Goal: Check status: Check status

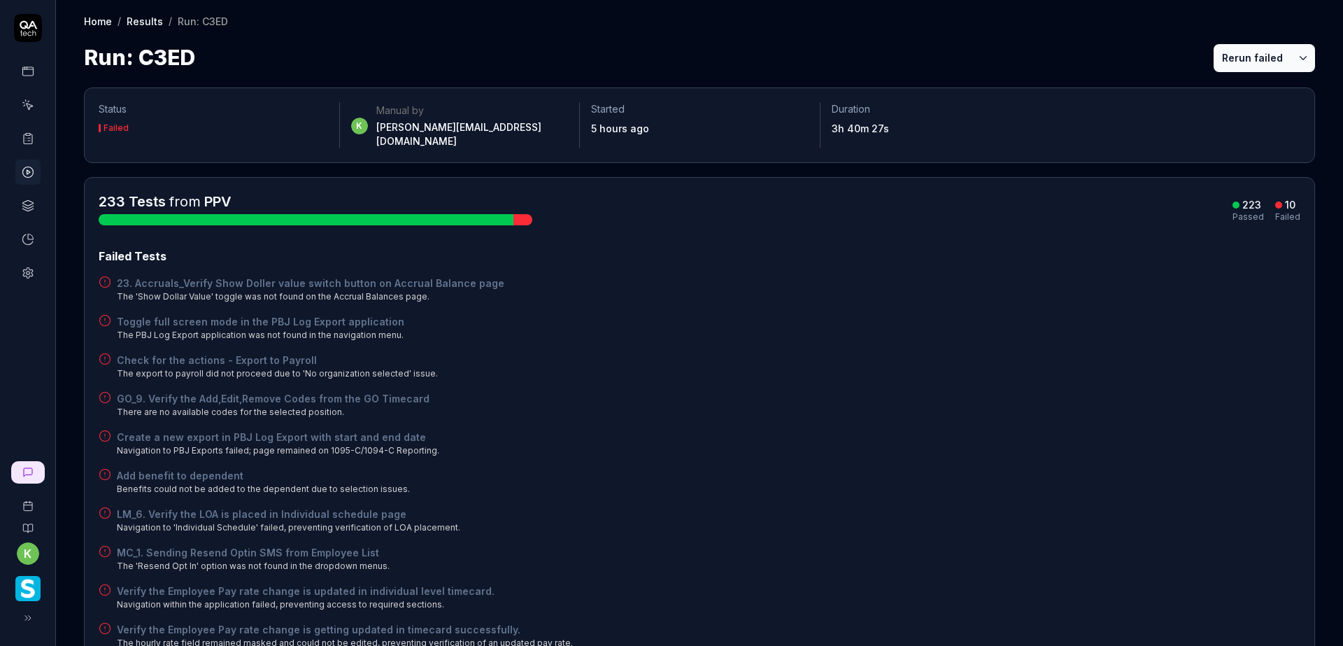
click at [1169, 413] on div "Failed Tests 23. Accruals_Verify Show Doller value switch button on Accrual Bal…" at bounding box center [700, 448] width 1202 height 401
drag, startPoint x: 909, startPoint y: 355, endPoint x: 913, endPoint y: 341, distance: 13.9
click at [911, 355] on div "Check for the actions - Export to Payroll The export to payroll did not proceed…" at bounding box center [700, 366] width 1202 height 27
click at [924, 433] on div "Create a new export in PBJ Log Export with start and end date Navigation to PBJ…" at bounding box center [700, 442] width 1202 height 27
click at [1225, 52] on button "Rerun failed" at bounding box center [1253, 58] width 78 height 28
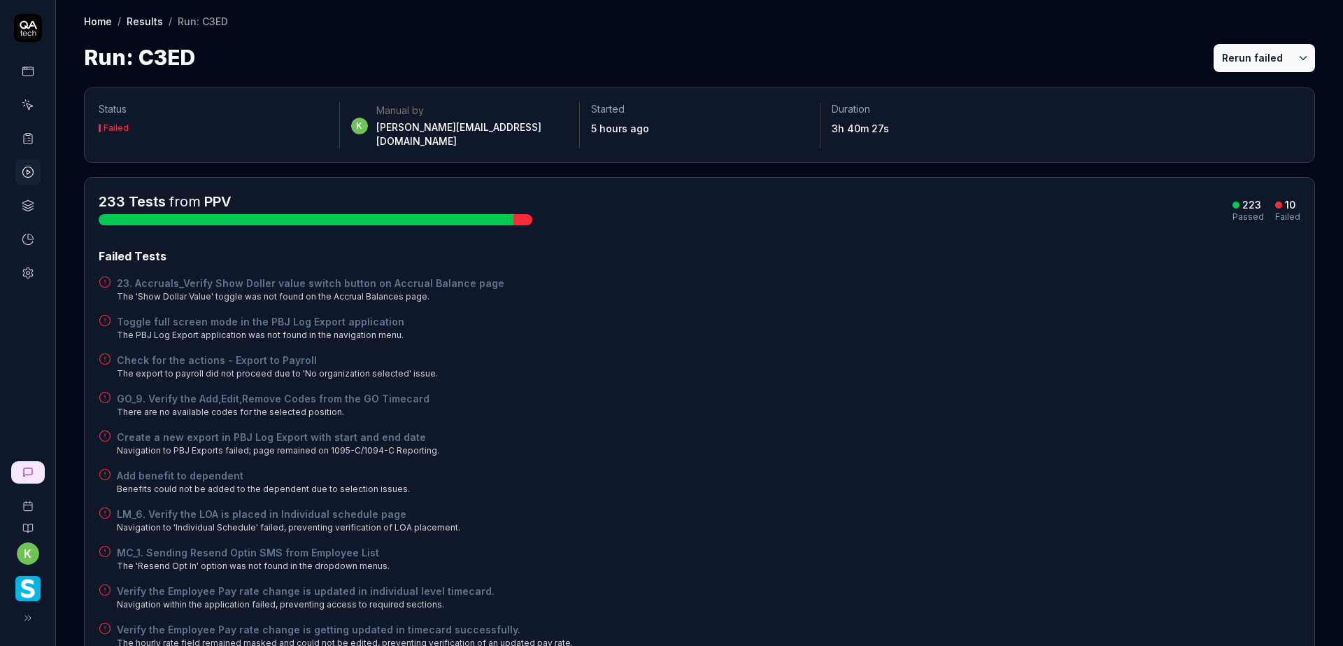
click at [821, 314] on div "Toggle full screen mode in the PBJ Log Export application The PBJ Log Export ap…" at bounding box center [700, 327] width 1202 height 27
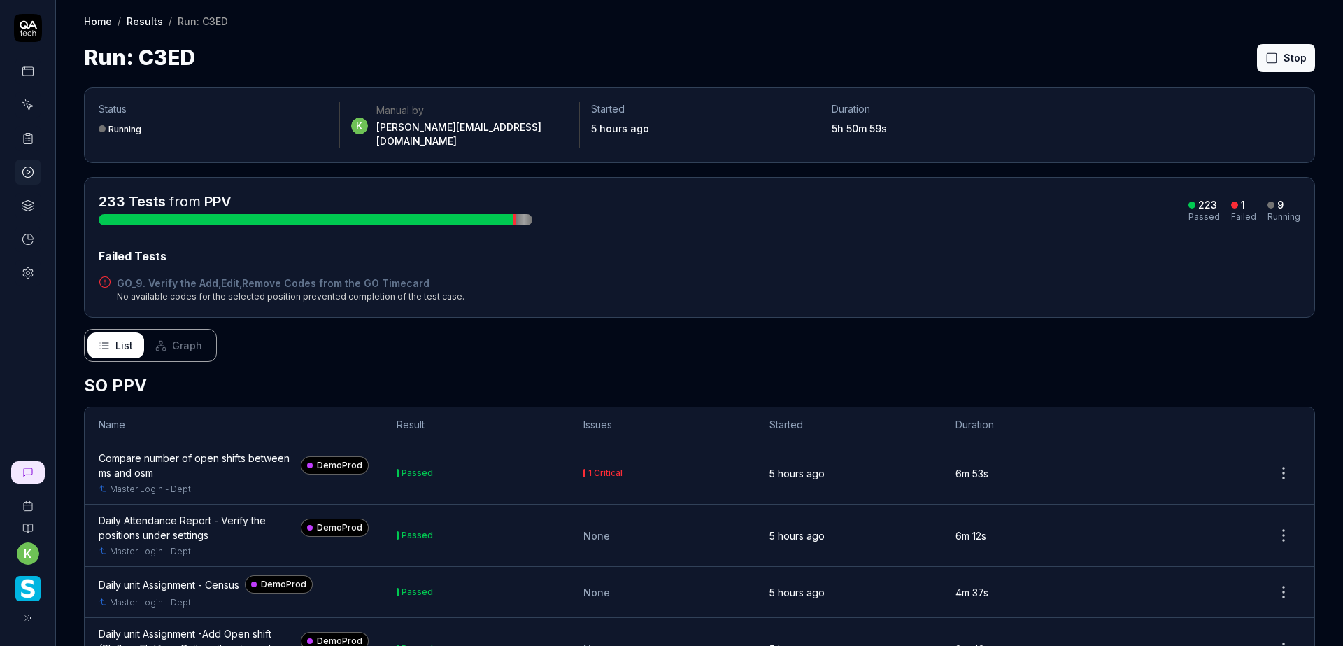
click at [1020, 257] on div "Failed Tests GO_9. Verify the Add,Edit,Remove Codes from the GO Timecard No ava…" at bounding box center [700, 275] width 1202 height 55
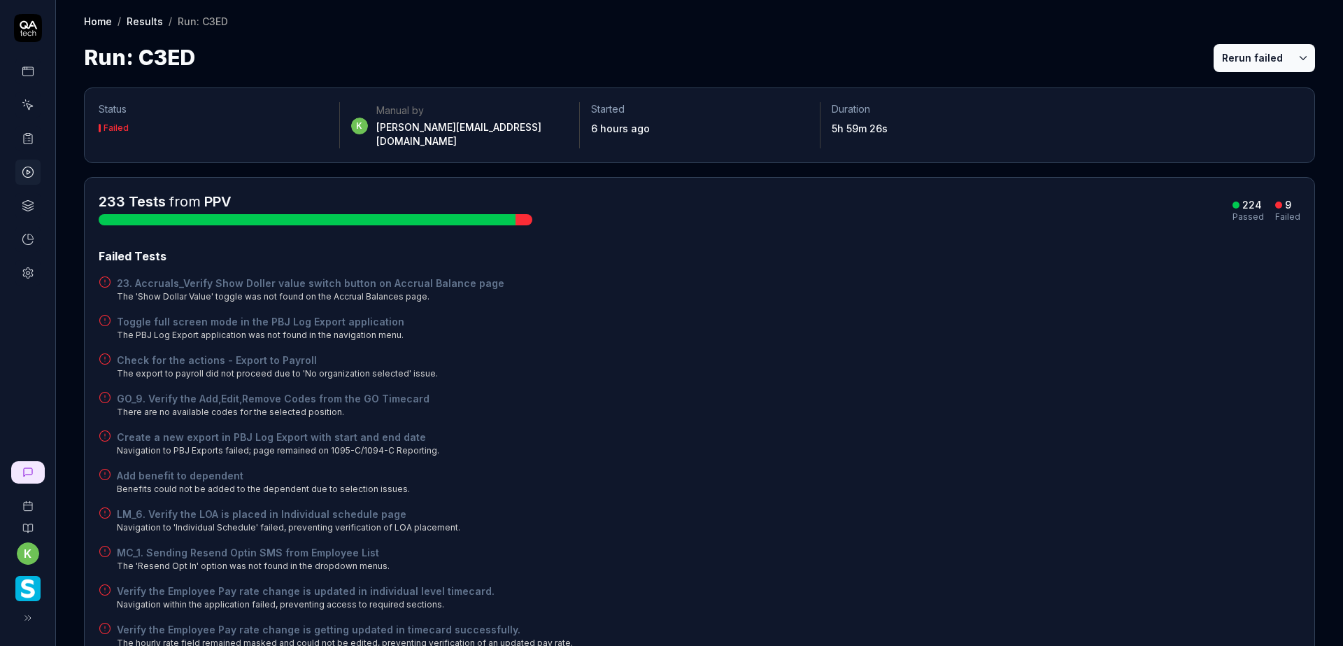
click at [837, 545] on div "MC_1. Sending Resend Optin SMS from Employee List The 'Resend Opt In' option wa…" at bounding box center [700, 558] width 1202 height 27
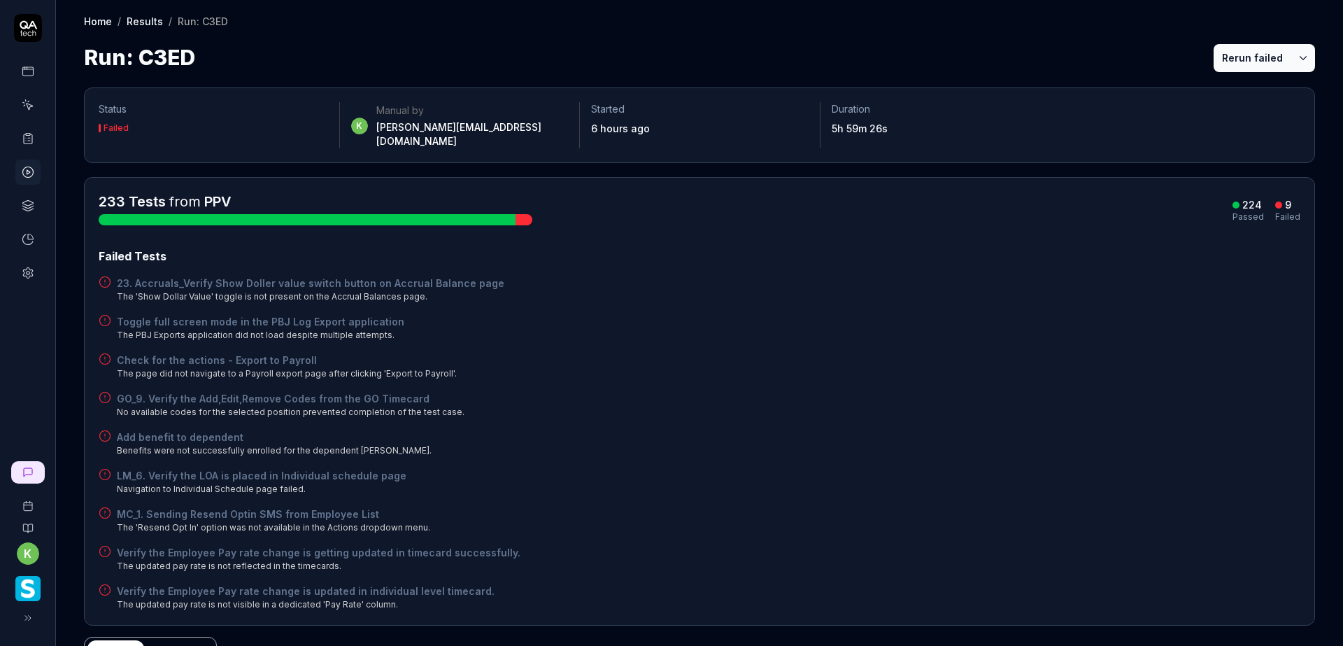
click at [1217, 47] on button "Rerun failed" at bounding box center [1253, 58] width 78 height 28
click at [863, 283] on div "23. Accruals_Verify Show Doller value switch button on Accrual Balance page The…" at bounding box center [700, 289] width 1202 height 27
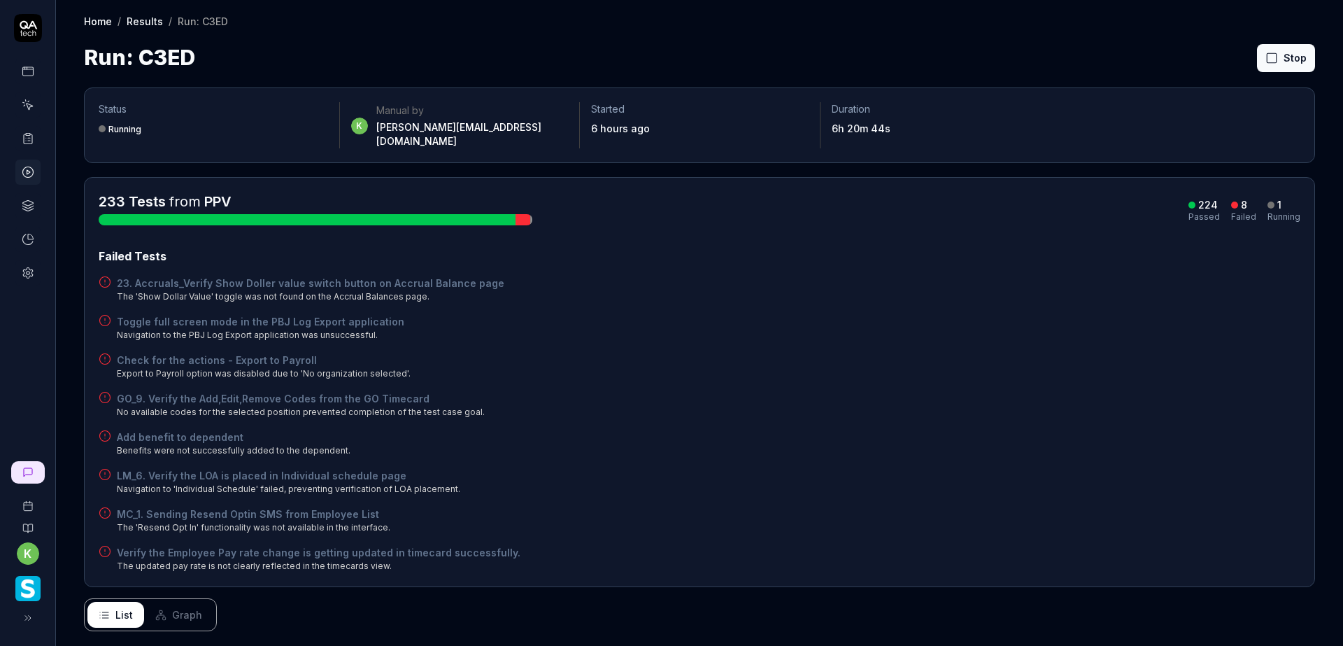
click at [1106, 370] on div "Failed Tests 23. Accruals_Verify Show Doller value switch button on Accrual Bal…" at bounding box center [700, 410] width 1202 height 325
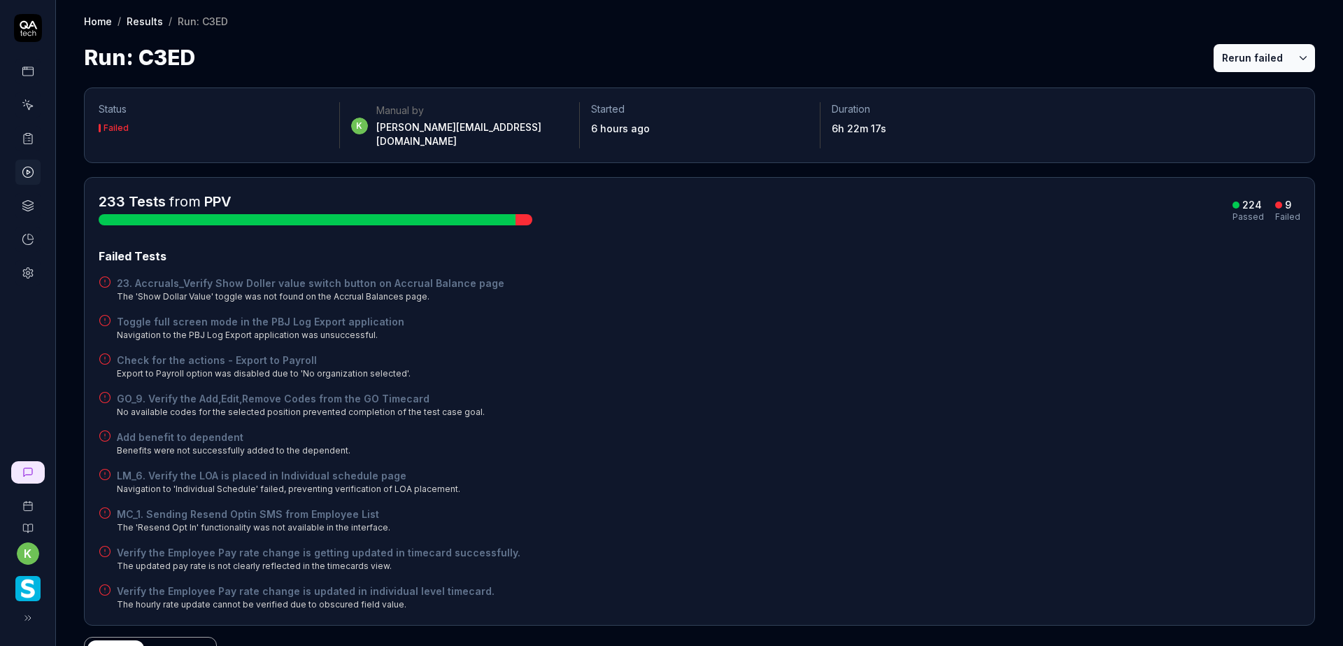
click at [1025, 446] on div "Failed Tests 23. Accruals_Verify Show Doller value switch button on Accrual Bal…" at bounding box center [700, 429] width 1202 height 363
click at [1242, 59] on button "Rerun failed" at bounding box center [1253, 58] width 78 height 28
click at [1091, 53] on div "Run: C3ED Rerun failed" at bounding box center [699, 57] width 1231 height 31
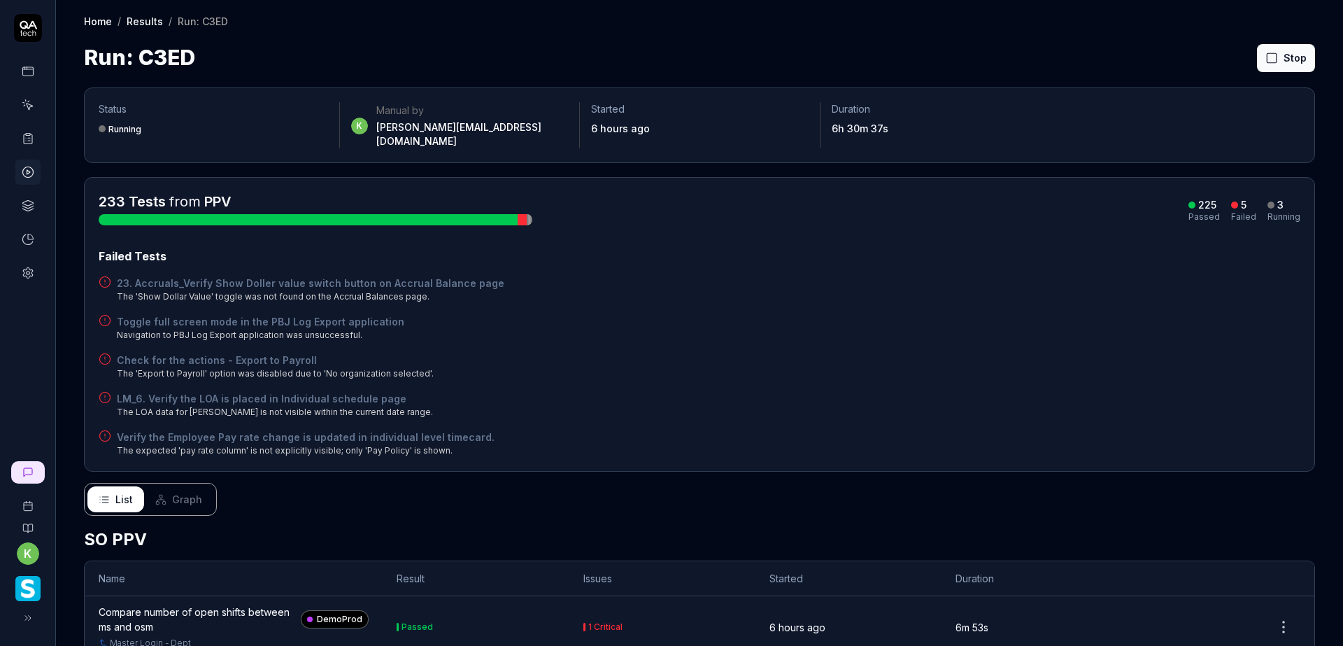
click at [1066, 314] on div "Toggle full screen mode in the PBJ Log Export application Navigation to PBJ Log…" at bounding box center [700, 327] width 1202 height 27
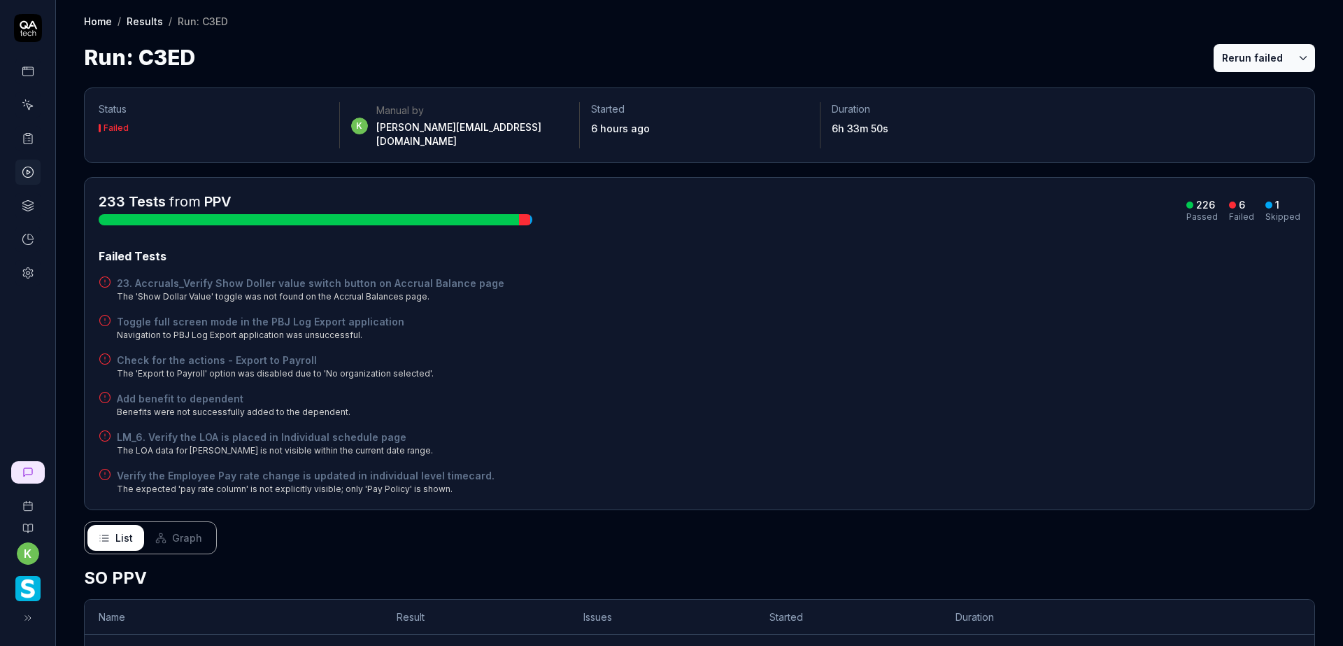
click at [1216, 47] on button "Rerun failed" at bounding box center [1253, 58] width 78 height 28
drag, startPoint x: 1137, startPoint y: 259, endPoint x: 1139, endPoint y: 252, distance: 7.8
click at [1138, 259] on div "Failed Tests 23. Accruals_Verify Show Doller value switch button on Accrual Bal…" at bounding box center [700, 372] width 1202 height 248
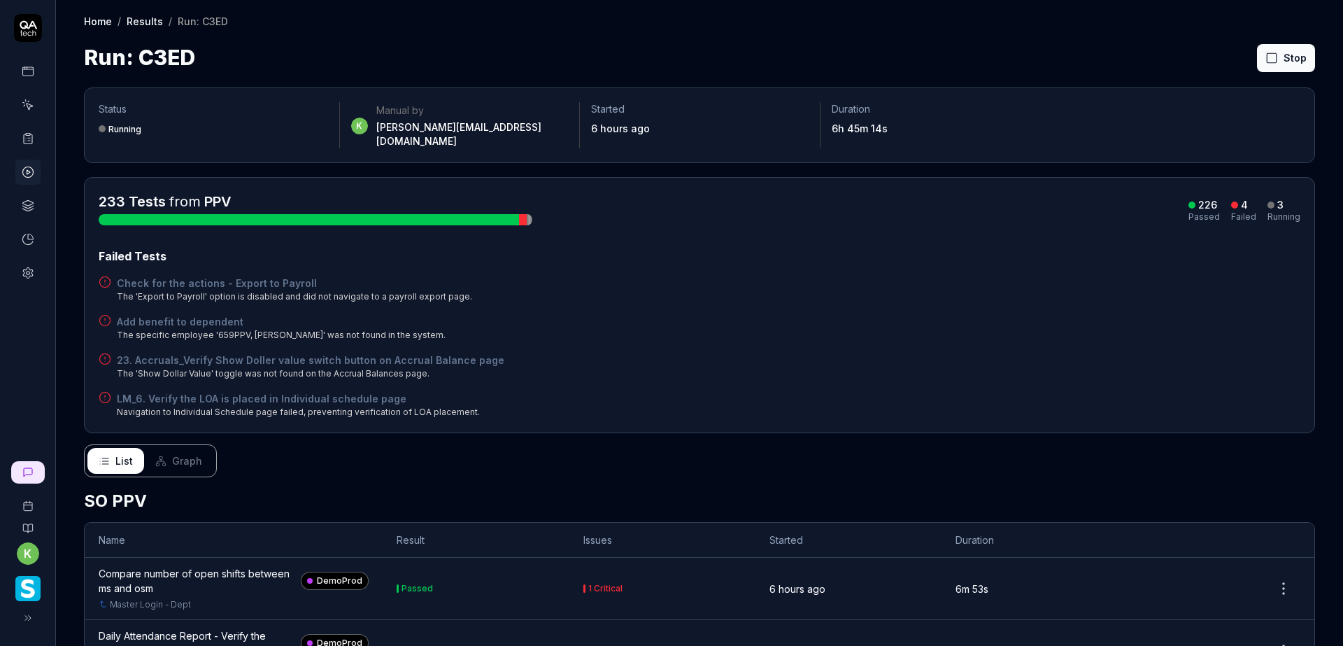
click at [938, 314] on div "Add benefit to dependent The specific employee '659PPV, Srikanth' was not found…" at bounding box center [700, 327] width 1202 height 27
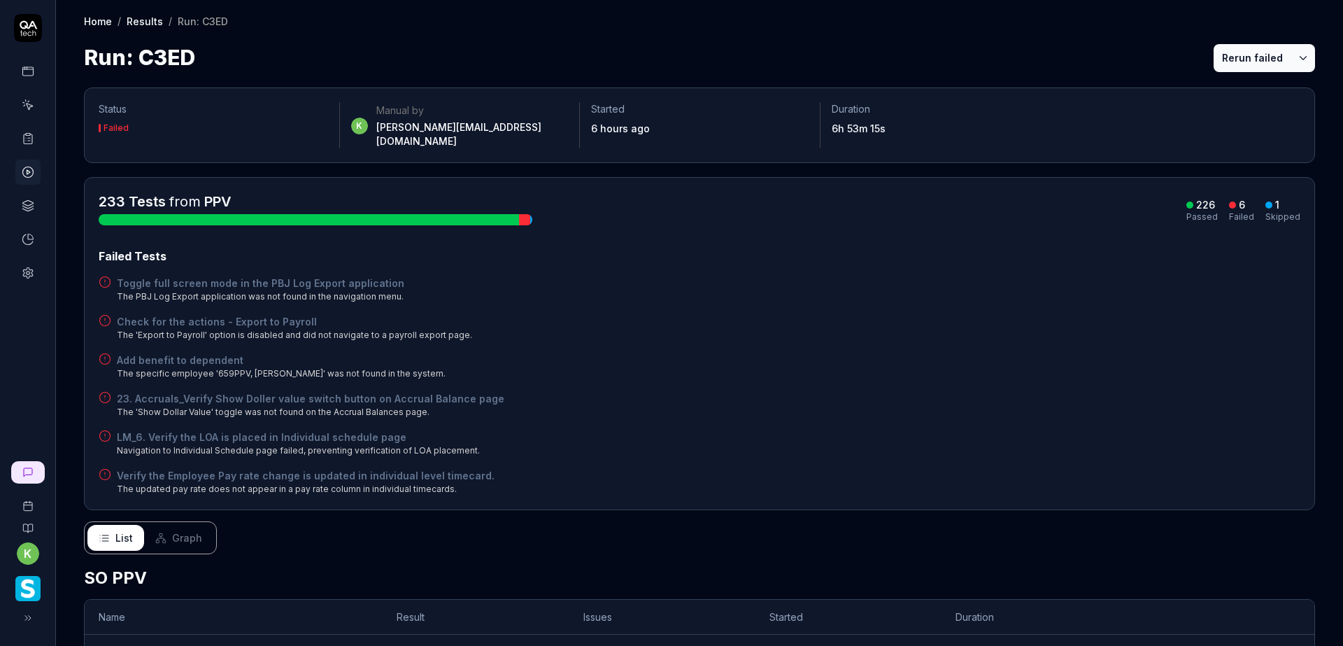
click at [784, 280] on div "Toggle full screen mode in the PBJ Log Export application The PBJ Log Export ap…" at bounding box center [700, 289] width 1202 height 27
